Goal: Navigation & Orientation: Find specific page/section

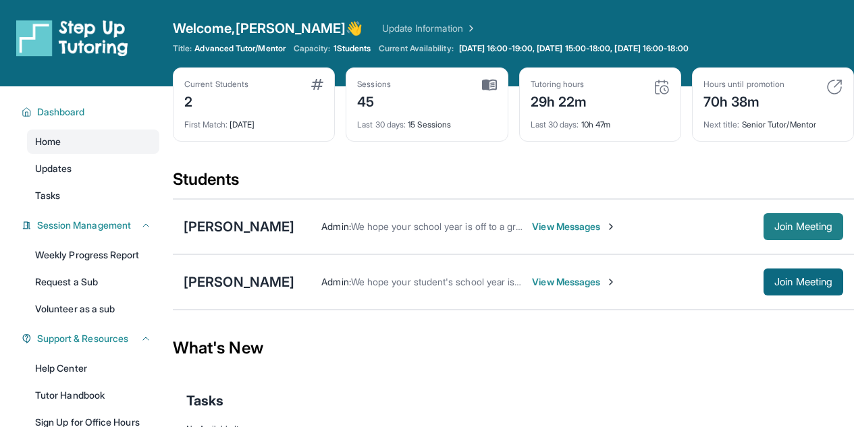
click at [773, 229] on button "Join Meeting" at bounding box center [803, 226] width 80 height 27
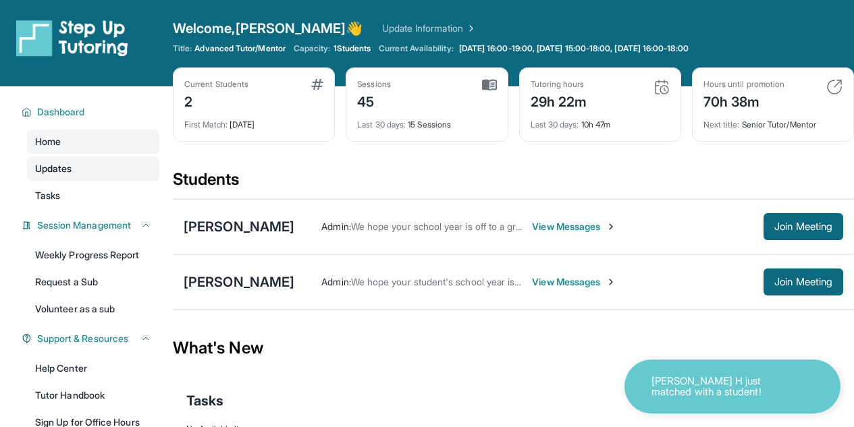
click at [108, 171] on link "Updates" at bounding box center [93, 169] width 132 height 24
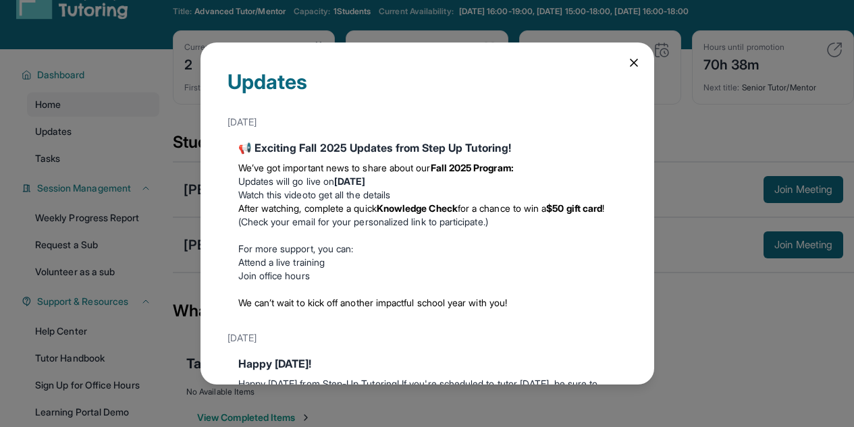
click at [627, 63] on icon at bounding box center [633, 62] width 13 height 13
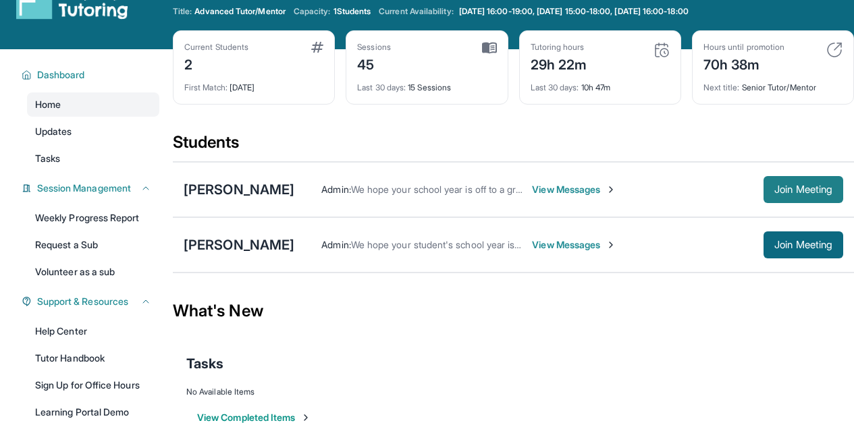
click at [827, 194] on span "Join Meeting" at bounding box center [803, 190] width 58 height 8
click at [88, 334] on link "Help Center" at bounding box center [93, 331] width 132 height 24
